Goal: Find specific page/section: Find specific page/section

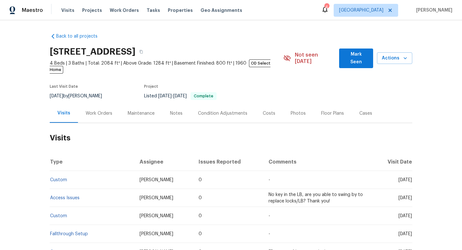
click at [95, 110] on div "Work Orders" at bounding box center [99, 113] width 27 height 6
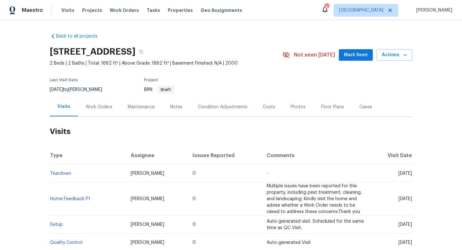
click at [99, 105] on div "Work Orders" at bounding box center [99, 107] width 27 height 6
